Goal: Communication & Community: Ask a question

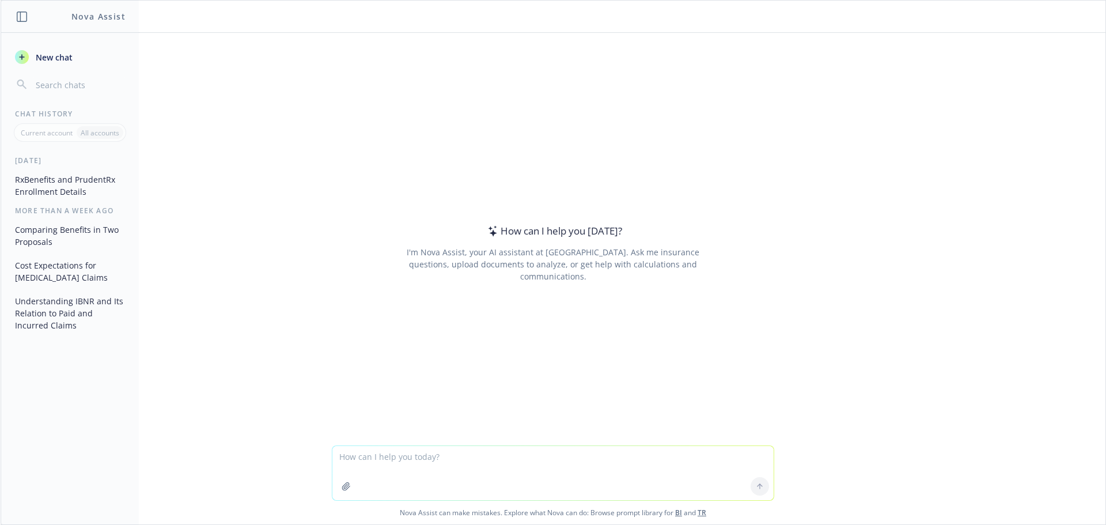
click at [386, 462] on textarea at bounding box center [552, 473] width 441 height 54
type textarea "how does adp set-up LTD in it's system. is it based on $100/covered benefit or …"
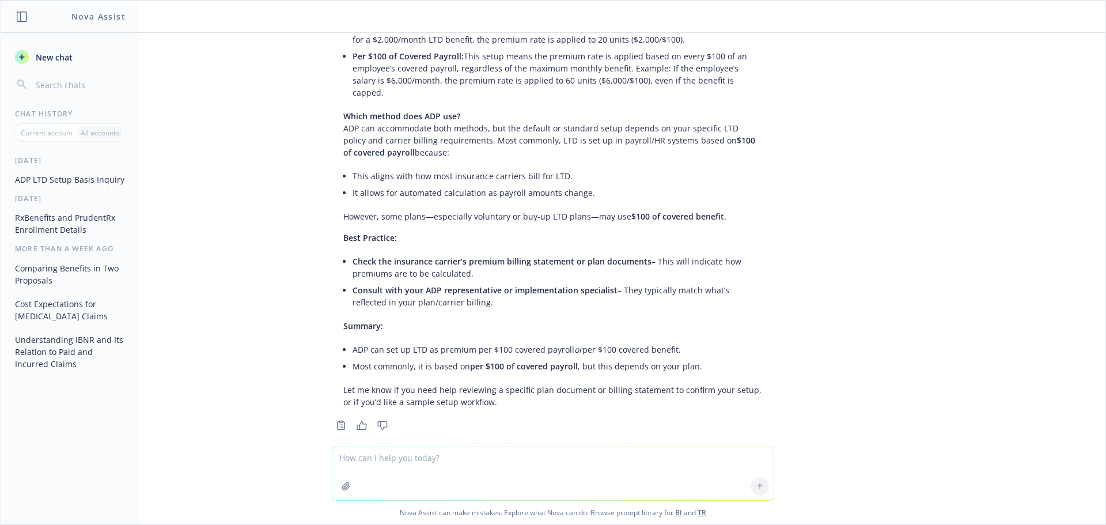
scroll to position [135, 0]
